Goal: Task Accomplishment & Management: Use online tool/utility

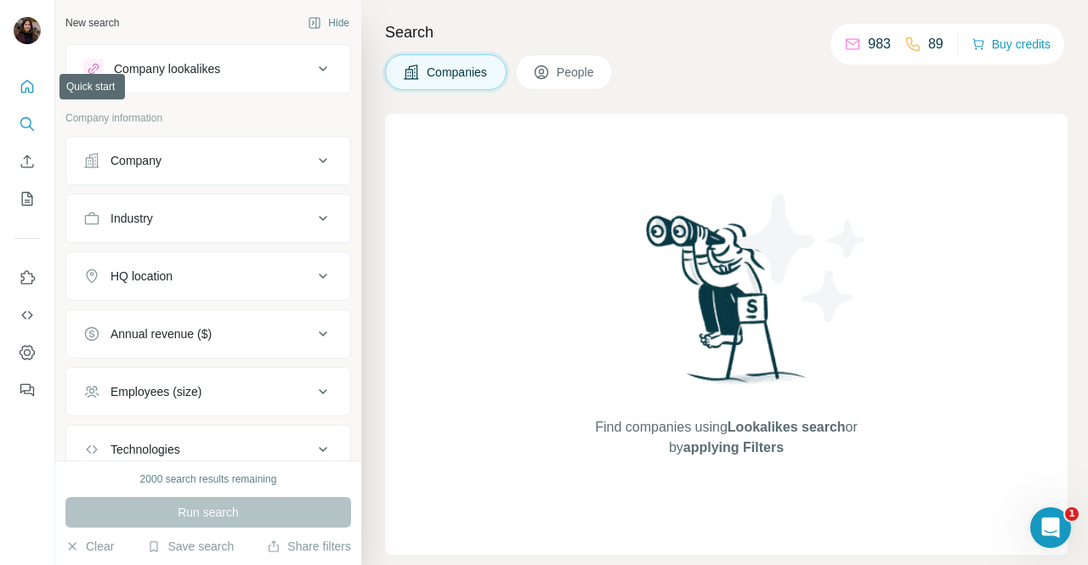
click at [32, 85] on icon "Quick start" at bounding box center [27, 86] width 13 height 13
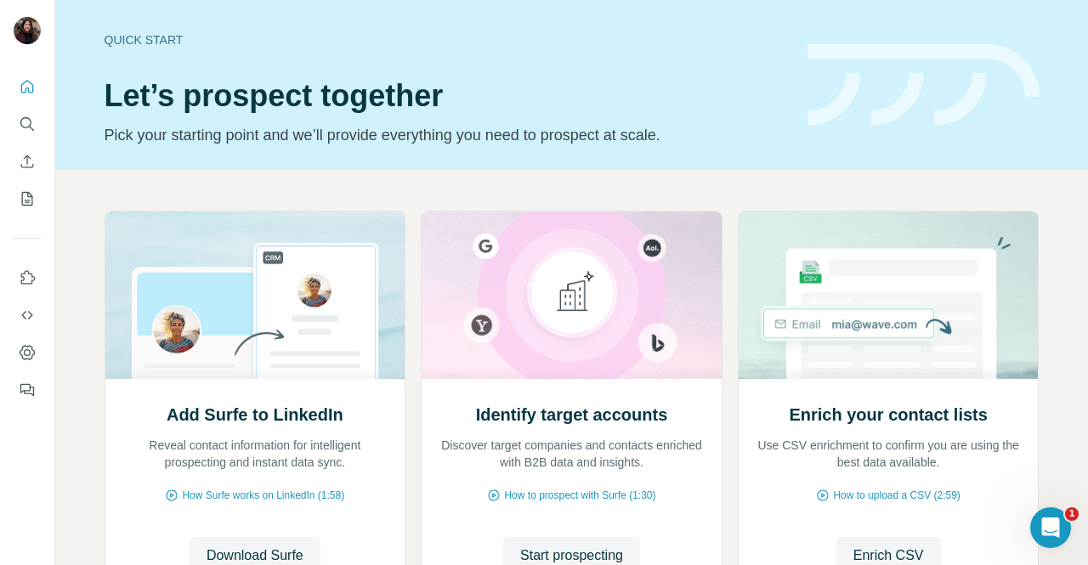
click at [14, 119] on button "Search" at bounding box center [27, 124] width 27 height 31
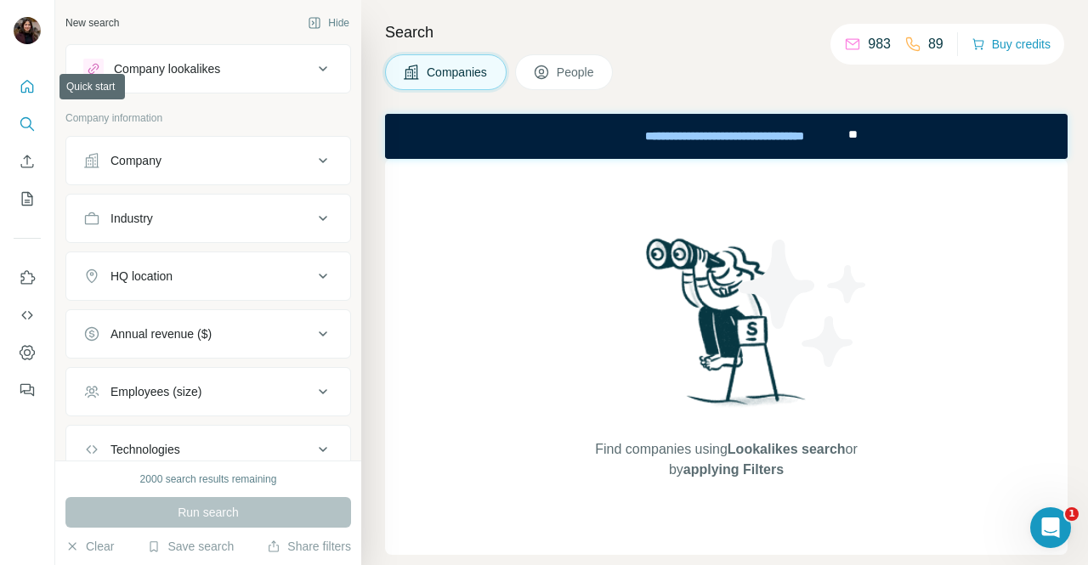
click at [23, 78] on icon "Quick start" at bounding box center [27, 86] width 17 height 17
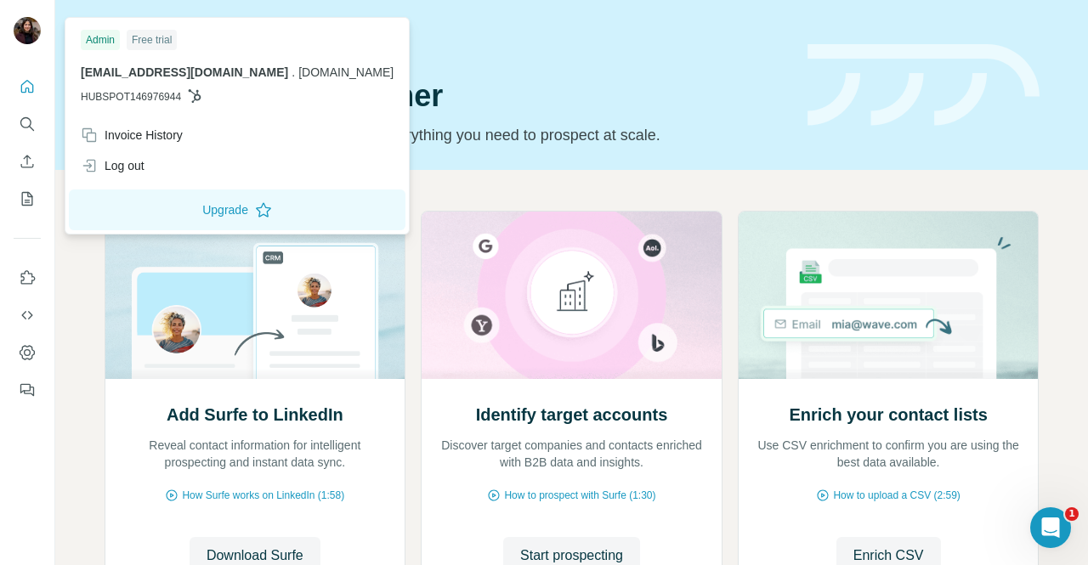
click at [29, 28] on img at bounding box center [27, 30] width 27 height 27
click at [24, 275] on icon "Use Surfe on LinkedIn" at bounding box center [27, 278] width 17 height 17
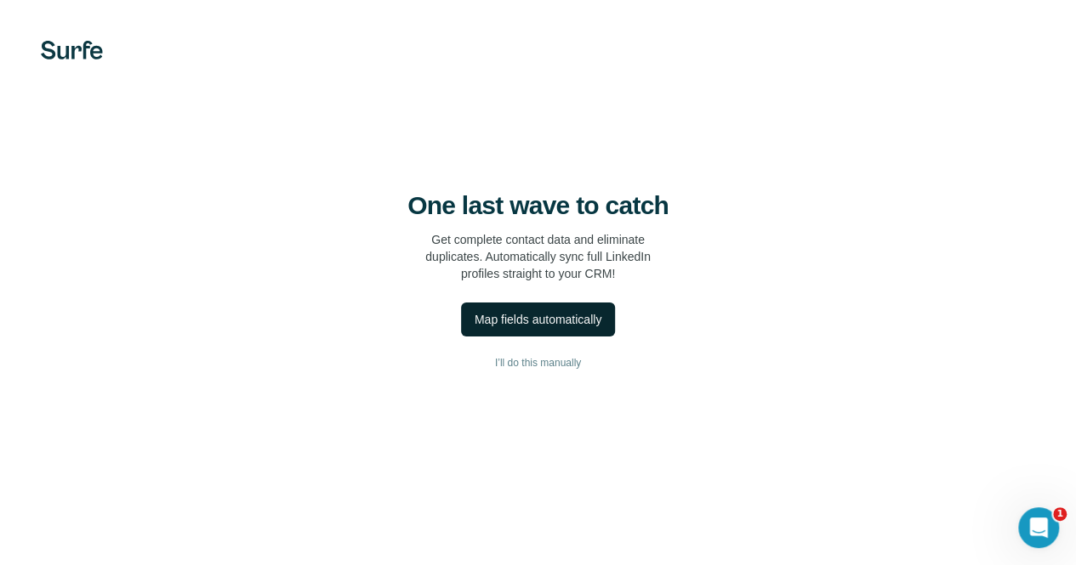
click at [474, 321] on div "Map fields automatically" at bounding box center [537, 319] width 127 height 17
